Goal: Task Accomplishment & Management: Manage account settings

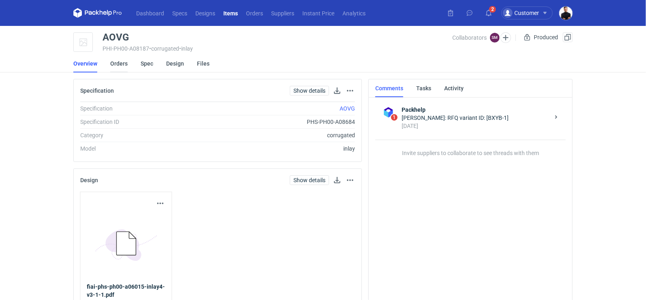
click at [121, 63] on link "Orders" at bounding box center [118, 64] width 17 height 18
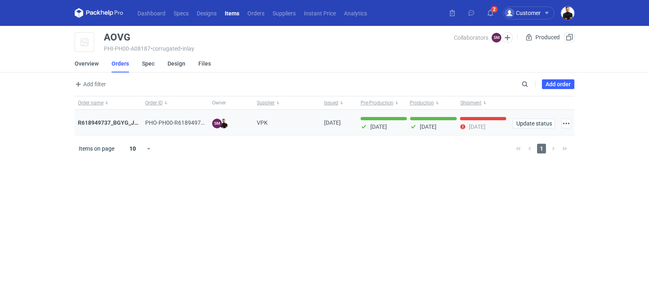
click at [119, 119] on div "R618949737_BGYG_JJWU_AOVG_WTNK" at bounding box center [108, 123] width 61 height 8
click at [117, 123] on strong "R618949737_BGYG_JJWU_AOVG_WTNK" at bounding box center [130, 123] width 105 height 6
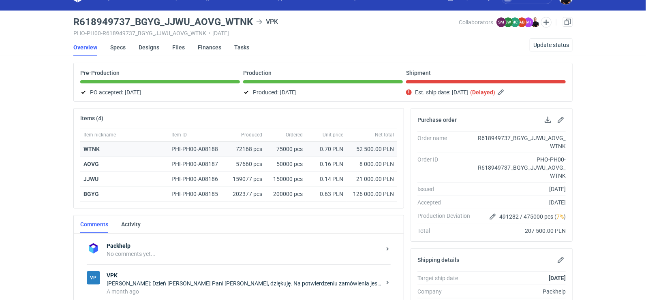
scroll to position [19, 0]
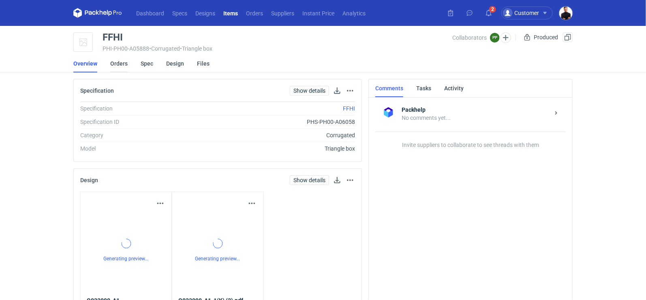
click at [118, 64] on link "Orders" at bounding box center [118, 64] width 17 height 18
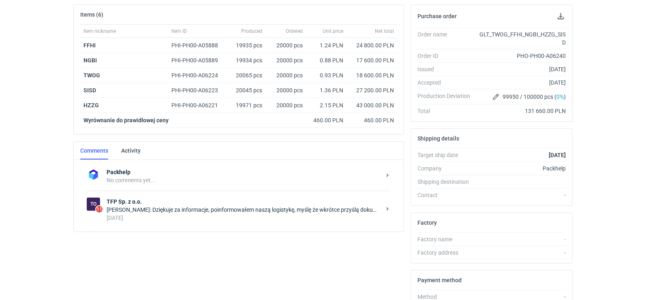
scroll to position [127, 0]
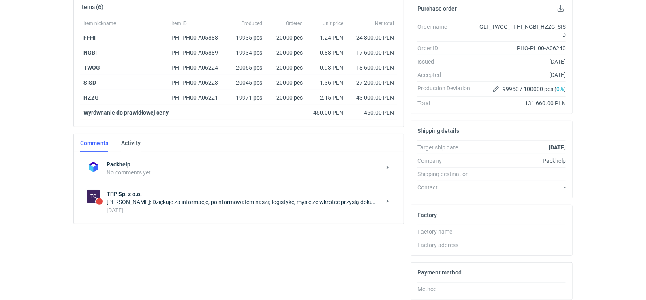
click at [219, 192] on strong "TFP Sp. z o.o." at bounding box center [244, 194] width 275 height 8
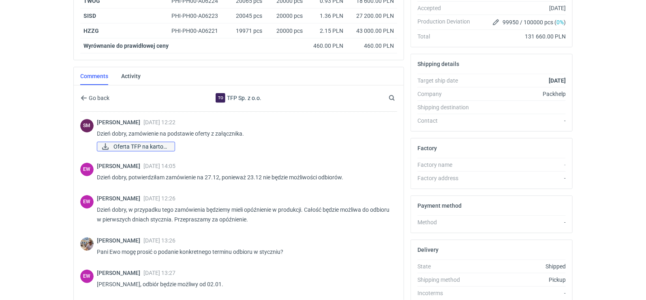
click at [159, 146] on span "Oferta TFP na karton..." at bounding box center [141, 146] width 55 height 9
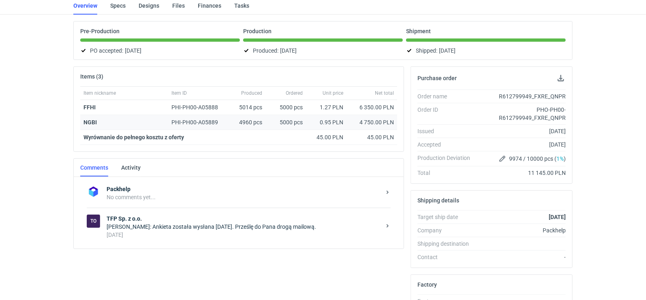
scroll to position [54, 0]
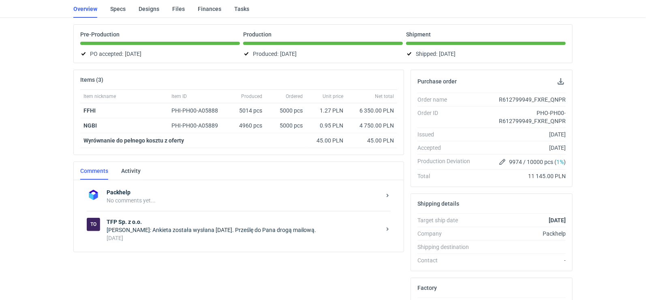
click at [209, 226] on div "Ewa Wiatroszak: Ankieta została wysłana wczoraj. Prześlę do Pana drogą mailową." at bounding box center [244, 230] width 275 height 8
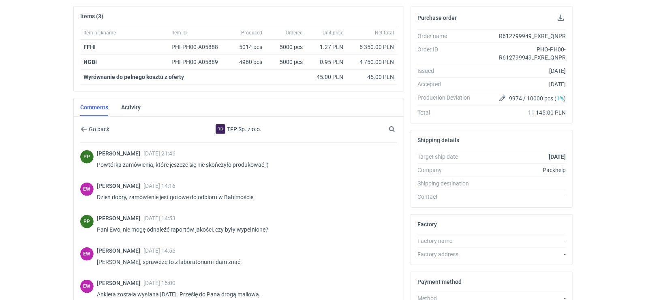
scroll to position [144, 0]
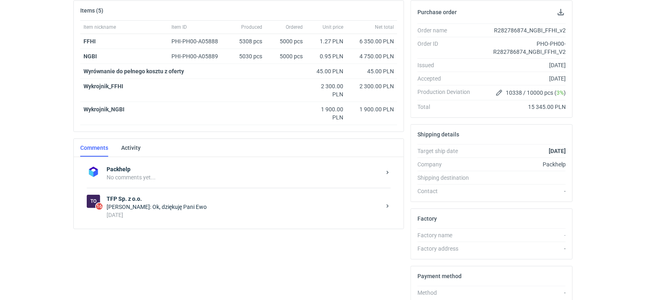
scroll to position [124, 0]
click at [186, 210] on div "[DATE]" at bounding box center [244, 214] width 275 height 8
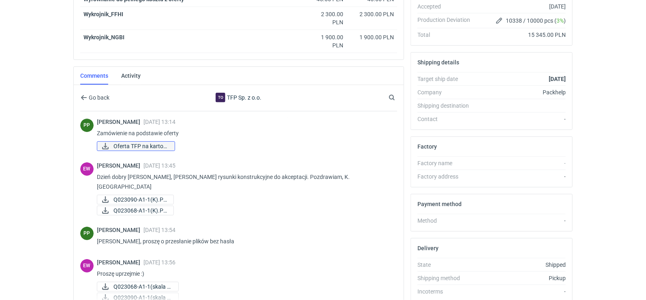
click at [135, 146] on span "Oferta TFP na karton..." at bounding box center [141, 146] width 55 height 9
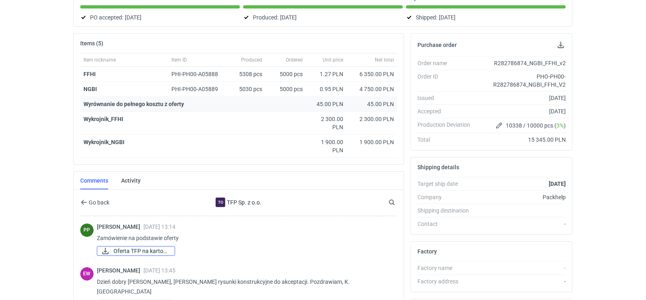
scroll to position [107, 0]
